Goal: Task Accomplishment & Management: Use online tool/utility

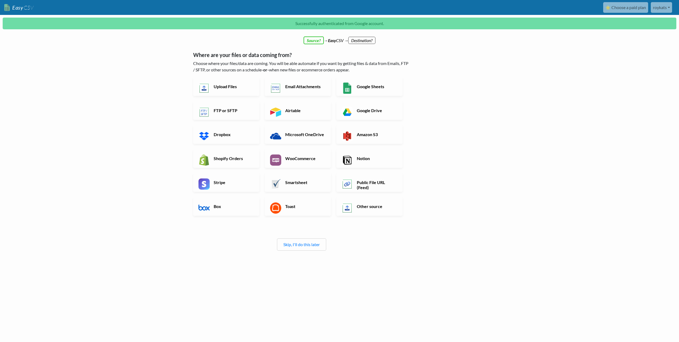
click at [236, 159] on h6 "Shopify Orders" at bounding box center [233, 158] width 42 height 5
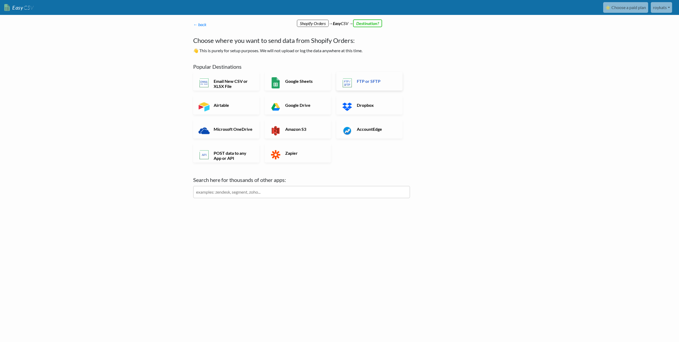
click at [356, 83] on h6 "FTP or SFTP" at bounding box center [377, 80] width 42 height 5
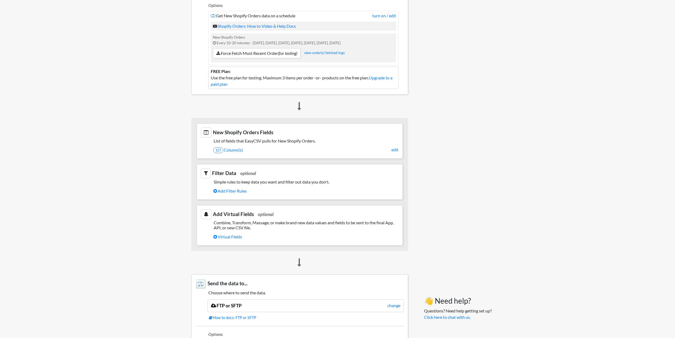
scroll to position [133, 0]
click at [235, 148] on link "157 Column(s)" at bounding box center [305, 149] width 185 height 9
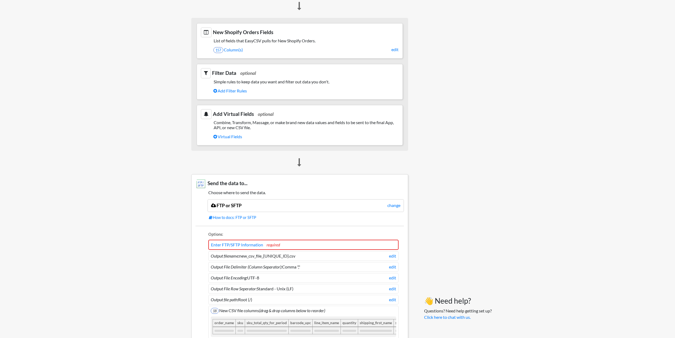
scroll to position [211, 0]
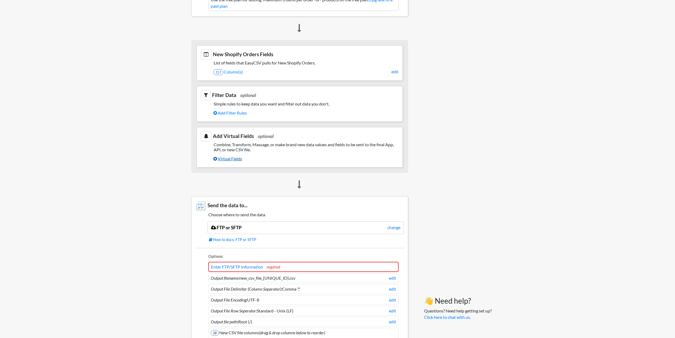
click at [243, 155] on link "Virtual Fields" at bounding box center [305, 158] width 185 height 9
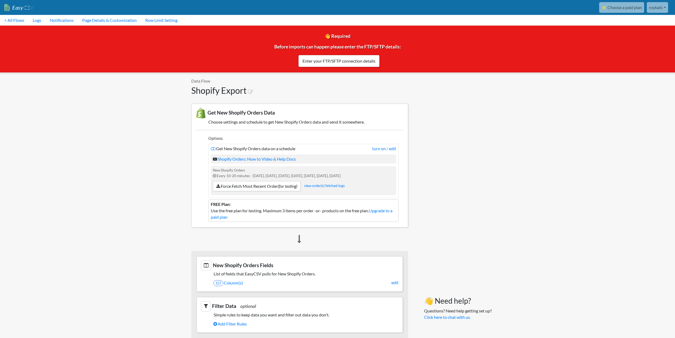
scroll to position [202, 0]
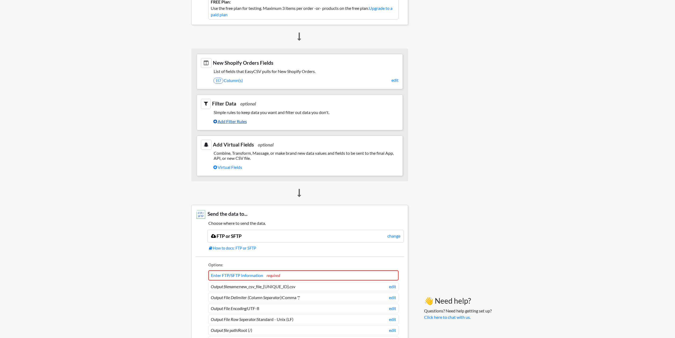
click at [236, 118] on link "Add Filter Rules" at bounding box center [305, 121] width 185 height 9
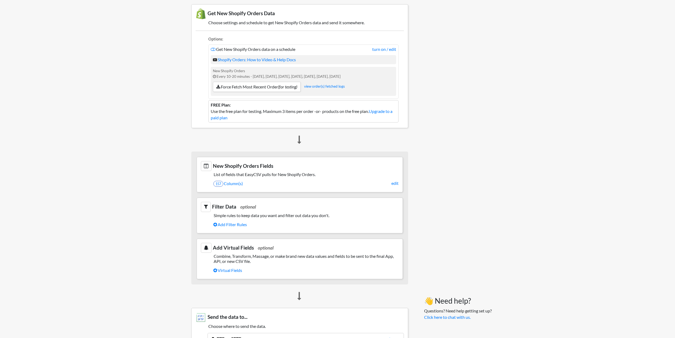
scroll to position [96, 0]
